Goal: Information Seeking & Learning: Understand process/instructions

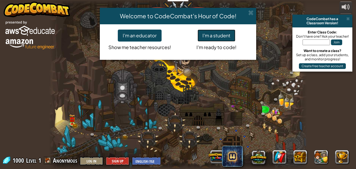
click at [210, 34] on button "I'm a student" at bounding box center [217, 35] width 38 height 12
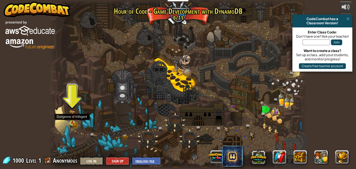
click at [72, 121] on img at bounding box center [72, 117] width 6 height 14
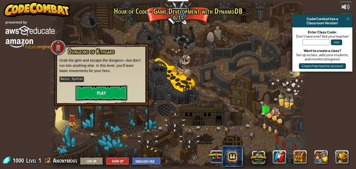
click at [106, 96] on button "Play" at bounding box center [101, 93] width 52 height 16
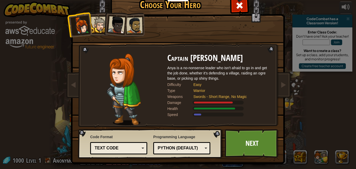
click at [99, 27] on div at bounding box center [99, 25] width 16 height 16
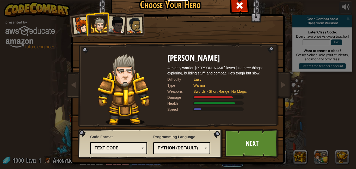
click at [115, 26] on div at bounding box center [116, 24] width 17 height 17
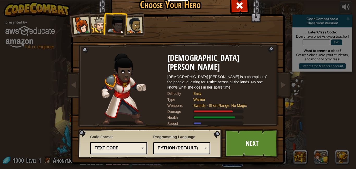
click at [144, 25] on div "Captain [PERSON_NAME] Anya is a no-nonsense leader who isn't afraid to go in an…" at bounding box center [178, 67] width 196 height 114
click at [137, 25] on div at bounding box center [134, 25] width 16 height 16
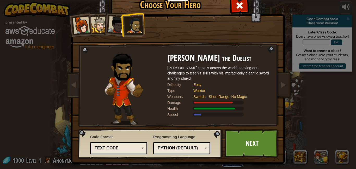
click at [87, 25] on div at bounding box center [81, 25] width 17 height 17
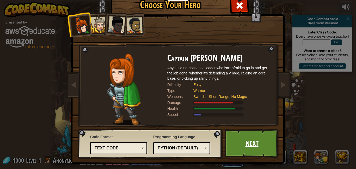
click at [254, 143] on link "Next" at bounding box center [252, 143] width 54 height 29
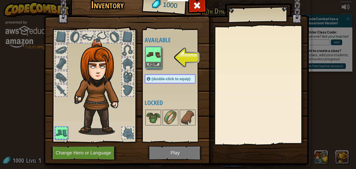
click at [152, 60] on img at bounding box center [153, 54] width 15 height 15
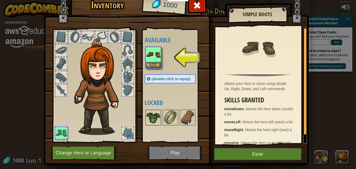
click at [155, 117] on img at bounding box center [153, 117] width 15 height 15
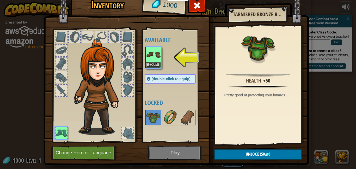
click at [171, 118] on img at bounding box center [170, 117] width 15 height 15
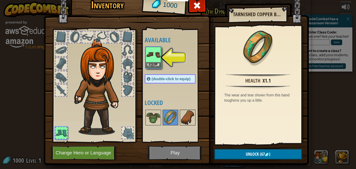
click at [188, 119] on img at bounding box center [187, 117] width 15 height 15
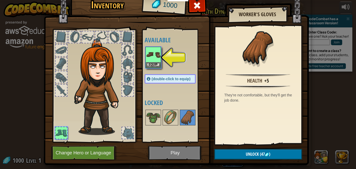
click at [128, 136] on div at bounding box center [127, 132] width 11 height 11
click at [62, 94] on div at bounding box center [61, 89] width 11 height 11
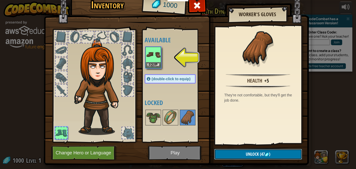
click at [241, 154] on button "Unlock (47 )" at bounding box center [258, 154] width 88 height 11
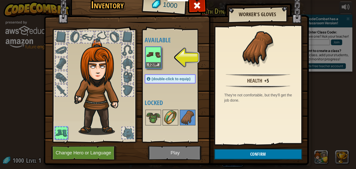
click at [172, 115] on img at bounding box center [170, 117] width 15 height 15
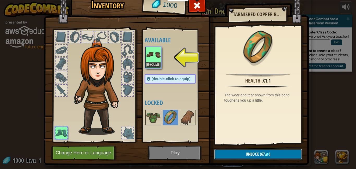
click at [236, 151] on button "Unlock (67 )" at bounding box center [258, 154] width 88 height 11
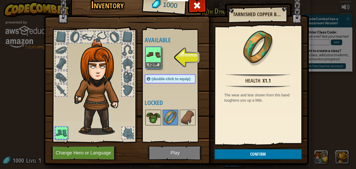
click at [154, 117] on img at bounding box center [153, 117] width 15 height 15
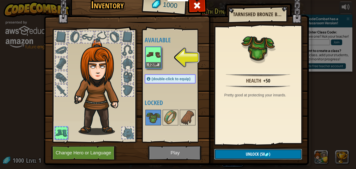
click at [238, 150] on button "Unlock (50 )" at bounding box center [258, 154] width 88 height 11
click at [239, 154] on button "Confirm" at bounding box center [258, 154] width 88 height 11
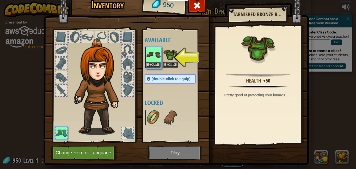
click at [157, 118] on img at bounding box center [153, 117] width 15 height 15
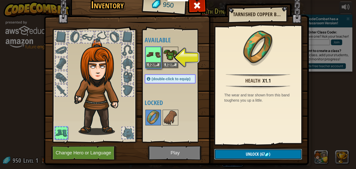
click at [237, 157] on button "Unlock (67 )" at bounding box center [258, 154] width 88 height 11
click at [237, 157] on button "Confirm" at bounding box center [258, 154] width 88 height 11
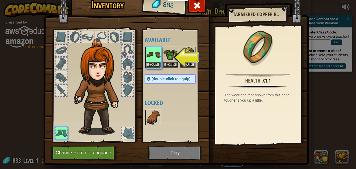
click at [156, 124] on img at bounding box center [153, 117] width 15 height 15
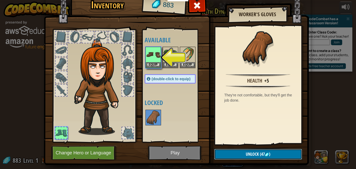
click at [245, 154] on button "Unlock (47 )" at bounding box center [258, 154] width 88 height 11
click at [245, 154] on button "Confirm" at bounding box center [258, 154] width 88 height 11
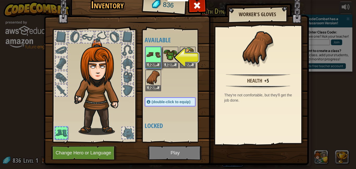
click at [129, 132] on div at bounding box center [127, 132] width 11 height 11
click at [130, 133] on div at bounding box center [127, 132] width 11 height 11
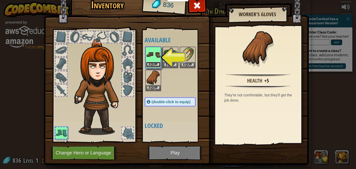
click at [147, 63] on button "Equip" at bounding box center [153, 64] width 15 height 5
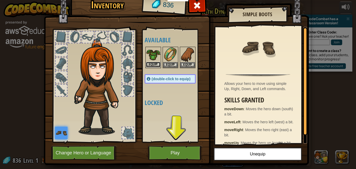
click at [157, 62] on button "Equip" at bounding box center [153, 64] width 15 height 5
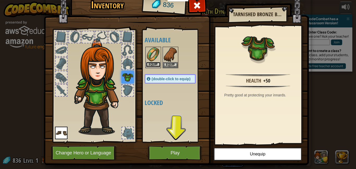
click at [154, 63] on button "Equip" at bounding box center [153, 64] width 15 height 5
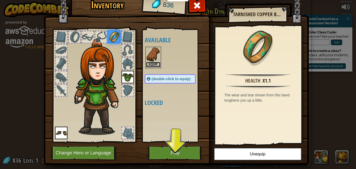
click at [153, 63] on button "Equip" at bounding box center [153, 64] width 15 height 5
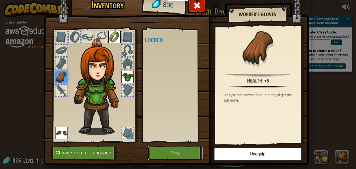
click at [175, 154] on button "Play" at bounding box center [175, 152] width 54 height 14
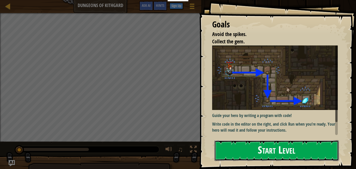
click at [293, 153] on button "Start Level" at bounding box center [277, 150] width 124 height 21
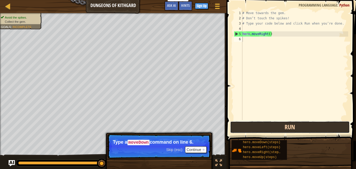
click at [302, 128] on button "Run" at bounding box center [290, 127] width 120 height 12
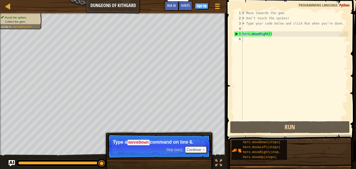
click at [143, 141] on code "moveDown" at bounding box center [138, 142] width 22 height 6
click at [200, 149] on button "Continue" at bounding box center [196, 149] width 22 height 7
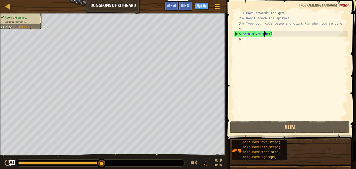
click at [264, 34] on div "# Move towards the gem. # Don’t touch the spikes! # Type your code below and cl…" at bounding box center [294, 70] width 107 height 120
click at [235, 33] on div "5" at bounding box center [238, 33] width 8 height 5
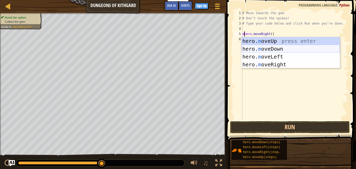
click at [287, 48] on div "hero. m oveUp press enter hero. m oveDown press enter hero. m oveLeft press ent…" at bounding box center [290, 60] width 99 height 47
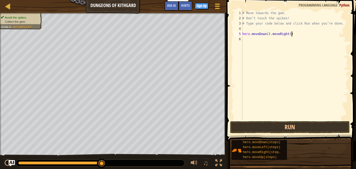
click at [293, 34] on div "# Move towards the gem. # Don’t touch the spikes! # Type your code below and cl…" at bounding box center [294, 70] width 107 height 120
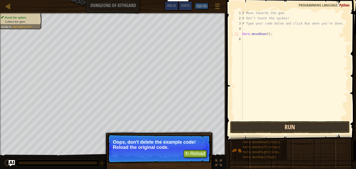
type textarea "hero.moveDown()."
click at [290, 125] on button "Run" at bounding box center [290, 127] width 120 height 12
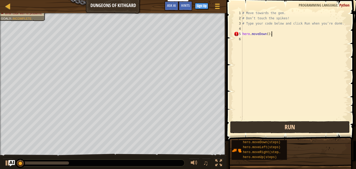
scroll to position [2, 4]
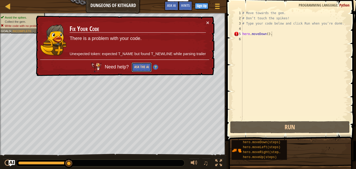
click at [146, 68] on button "Ask the AI" at bounding box center [142, 67] width 20 height 10
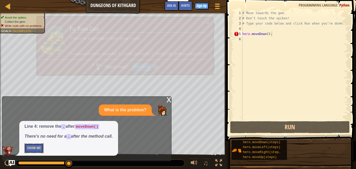
click at [34, 148] on button "Show Me" at bounding box center [34, 148] width 19 height 10
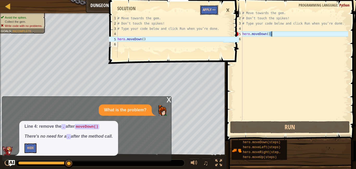
click at [209, 12] on button "Apply =>" at bounding box center [209, 10] width 18 height 10
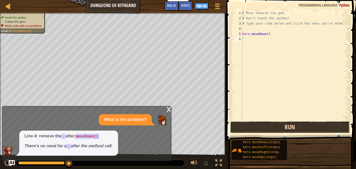
click at [280, 125] on button "Run" at bounding box center [290, 127] width 120 height 12
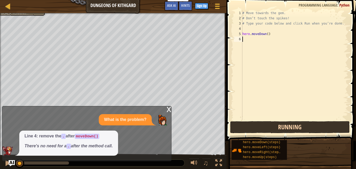
scroll to position [2, 0]
